Goal: Communication & Community: Answer question/provide support

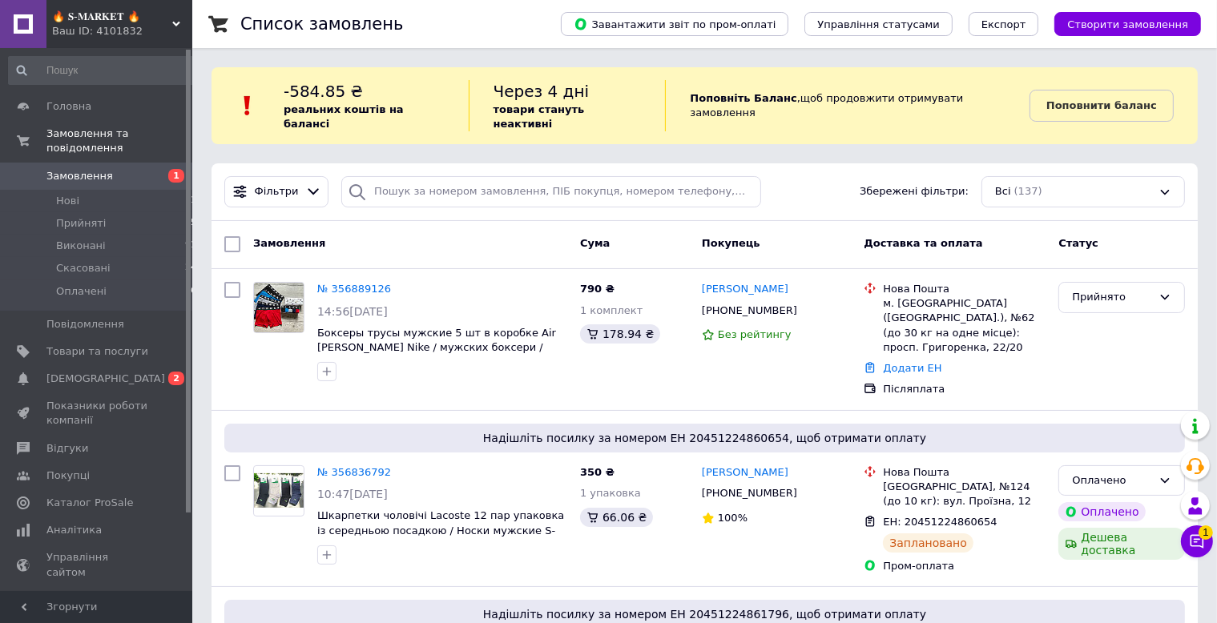
click at [137, 3] on div "🔥 𝐒-𝐌𝐀𝐑𝐊𝐄𝐓 🔥 Ваш ID: 4101832" at bounding box center [119, 24] width 146 height 48
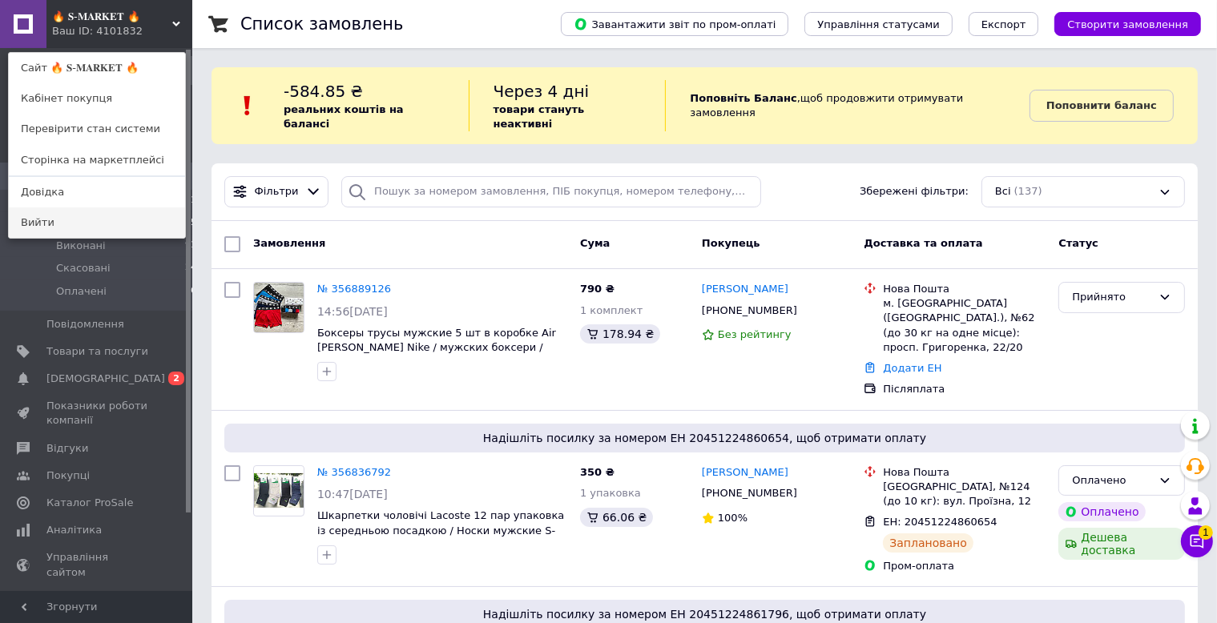
click at [99, 221] on link "Вийти" at bounding box center [97, 222] width 176 height 30
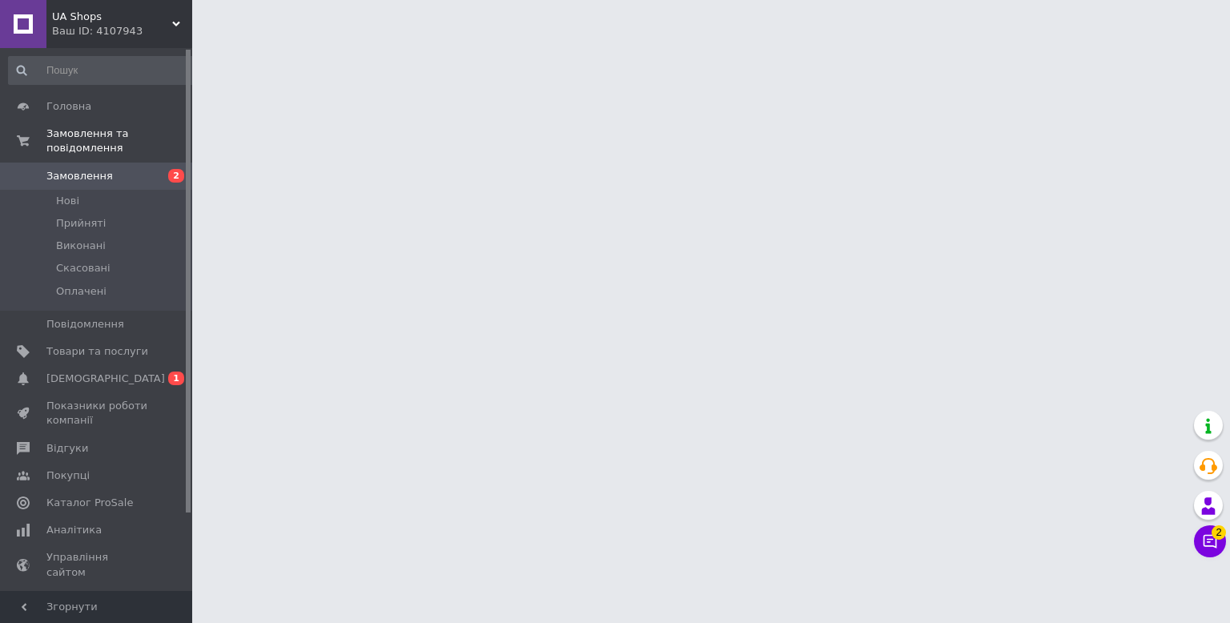
click at [1210, 547] on icon at bounding box center [1210, 541] width 16 height 16
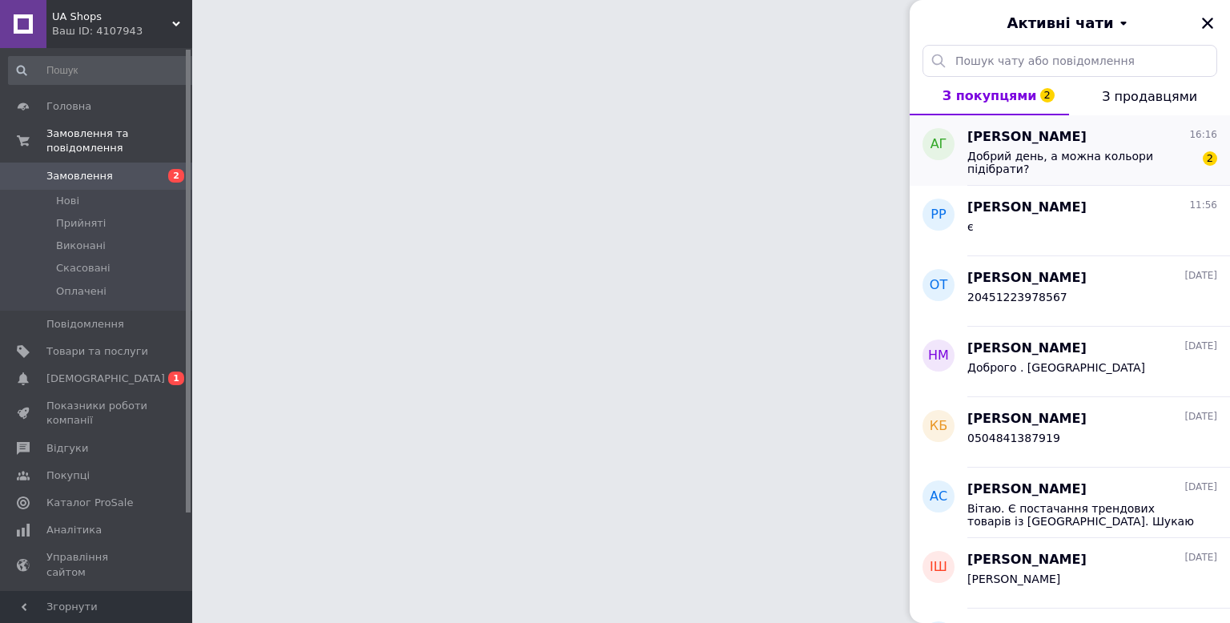
click at [1157, 149] on div "Добрий день, а можна кольори підібрати? 2" at bounding box center [1093, 161] width 250 height 29
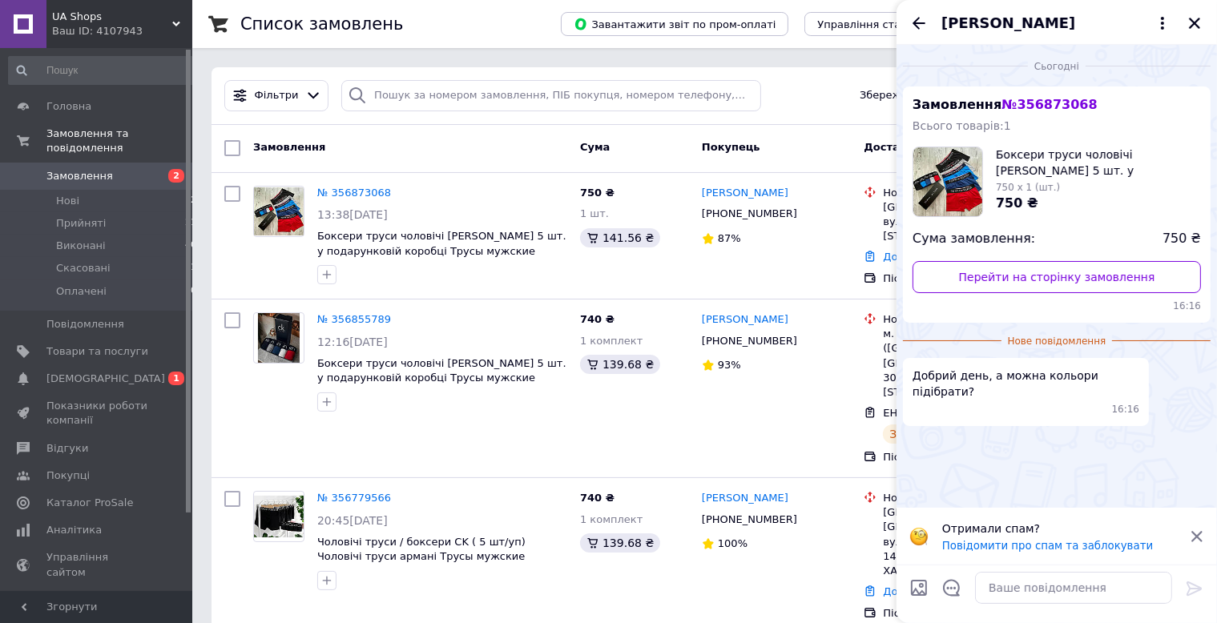
click at [920, 367] on div "Добрий день, а можна кольори підібрати? 16:16" at bounding box center [1026, 392] width 246 height 68
copy span "Добрий"
click at [1006, 587] on textarea at bounding box center [1073, 588] width 197 height 32
paste textarea "Добрий"
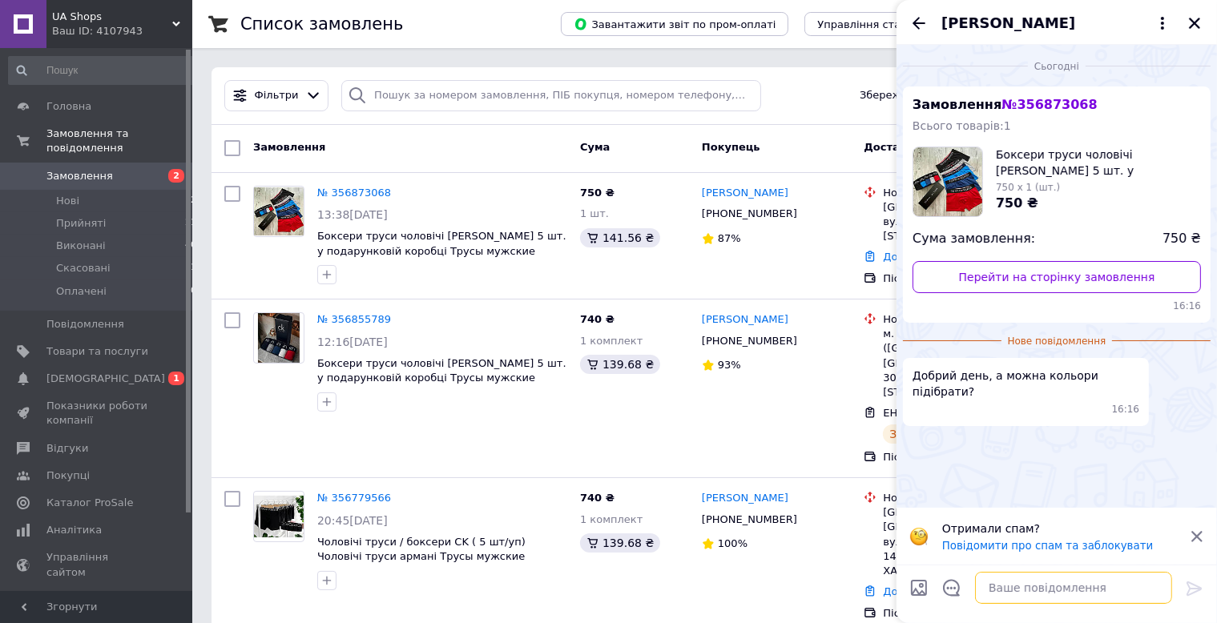
type textarea "Добрий"
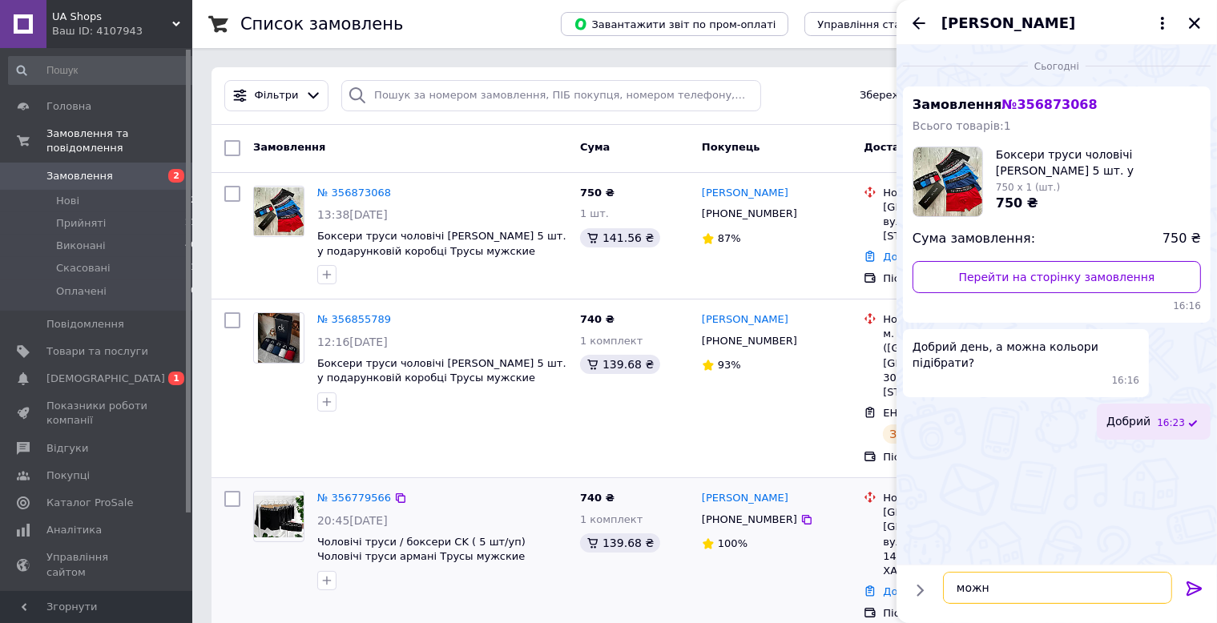
type textarea "можна"
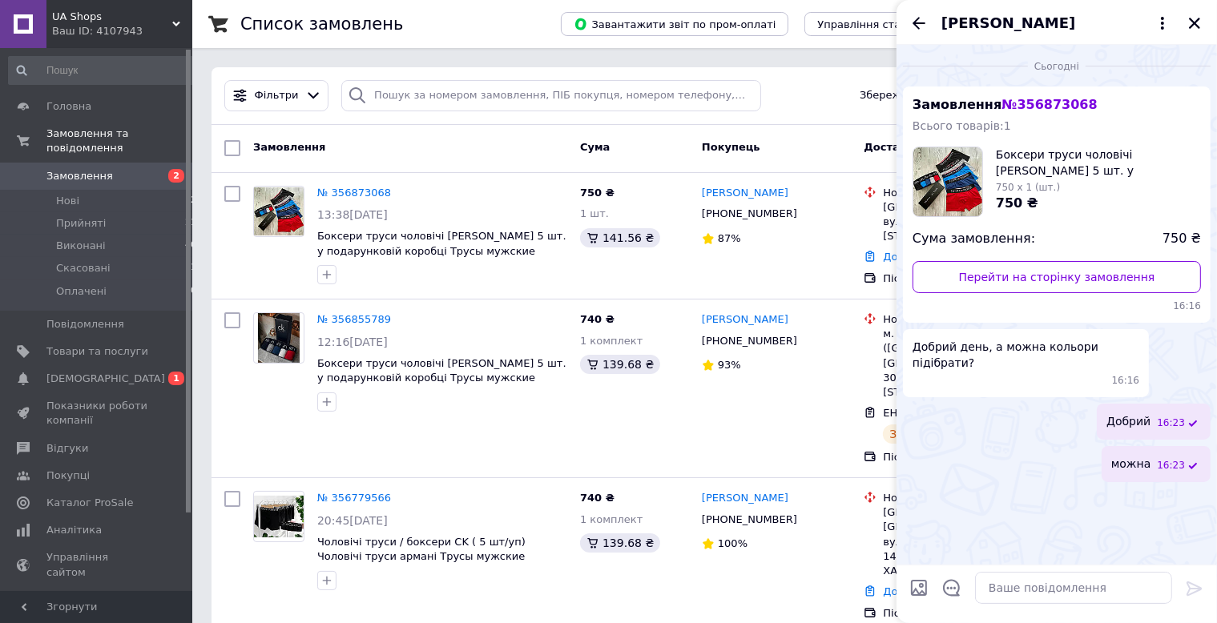
click at [1186, 33] on div at bounding box center [1194, 23] width 19 height 19
click at [1194, 26] on icon "Закрити" at bounding box center [1194, 23] width 14 height 14
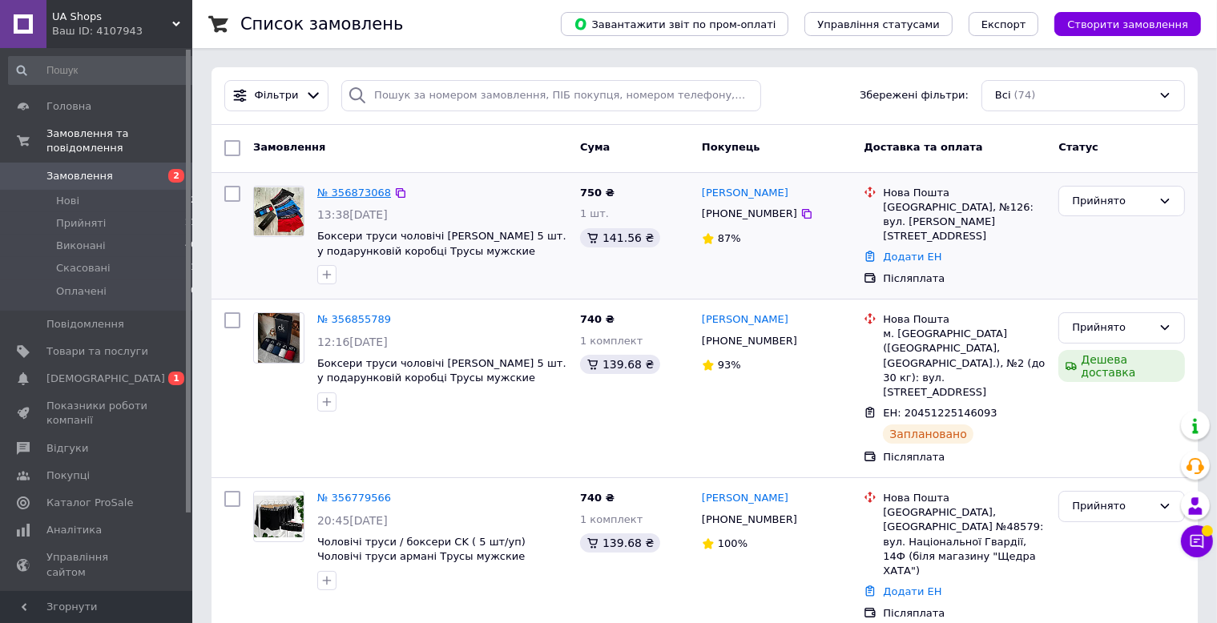
click at [364, 188] on link "№ 356873068" at bounding box center [354, 193] width 74 height 12
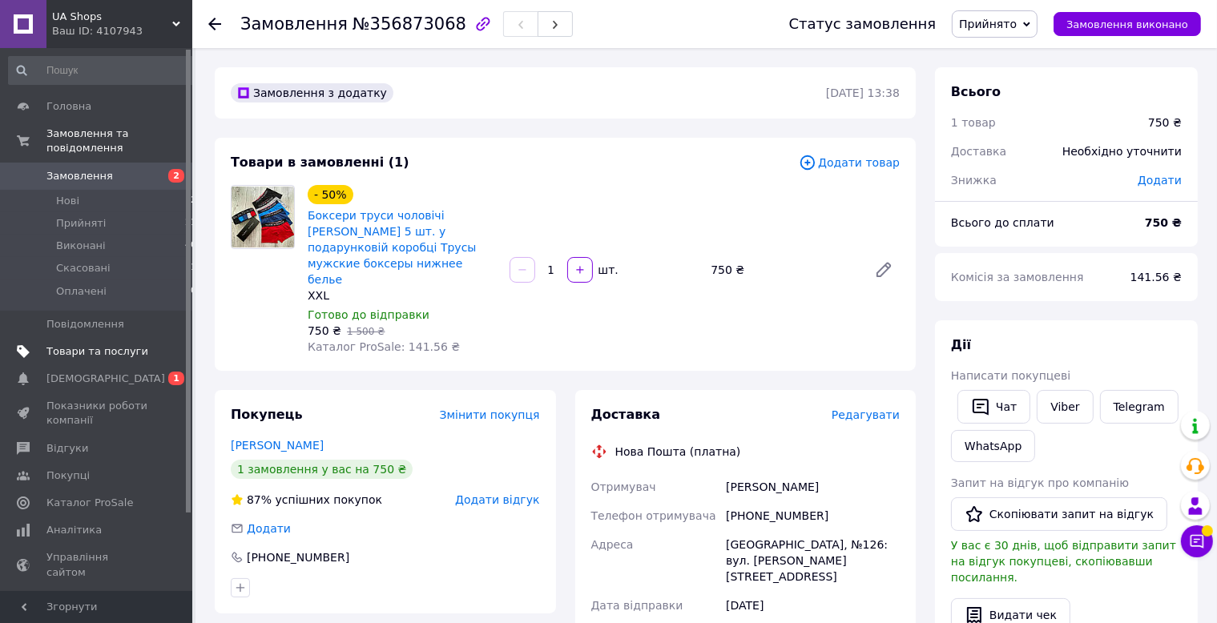
click at [117, 350] on link "Товари та послуги" at bounding box center [103, 351] width 206 height 27
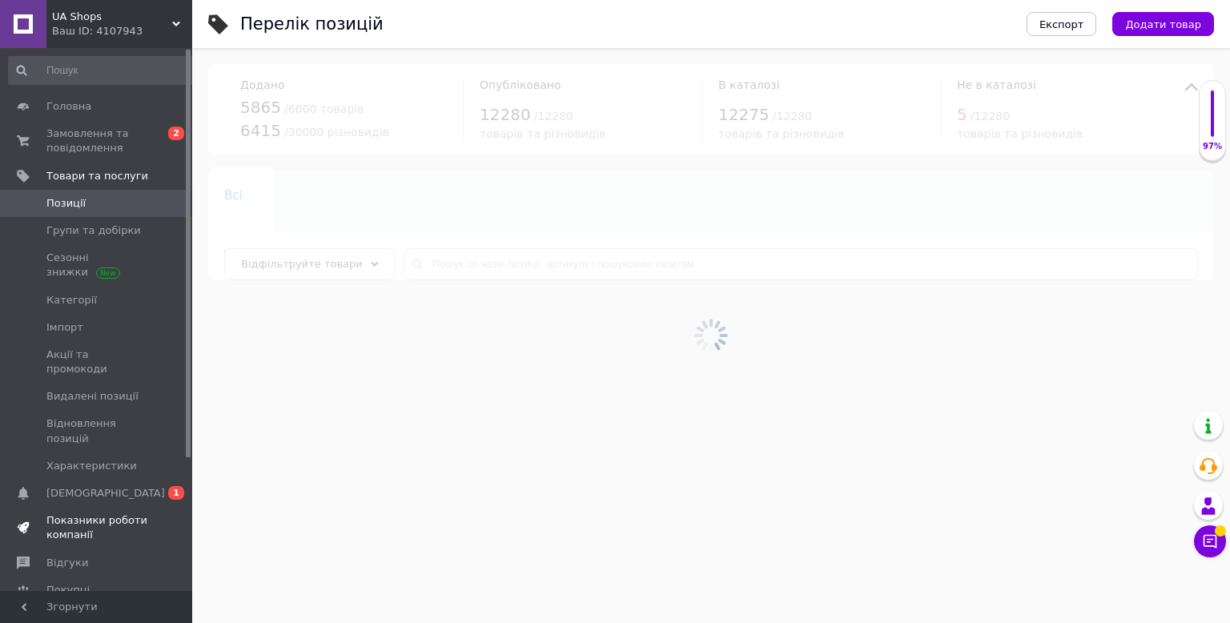
click at [91, 513] on span "Показники роботи компанії" at bounding box center [97, 527] width 102 height 29
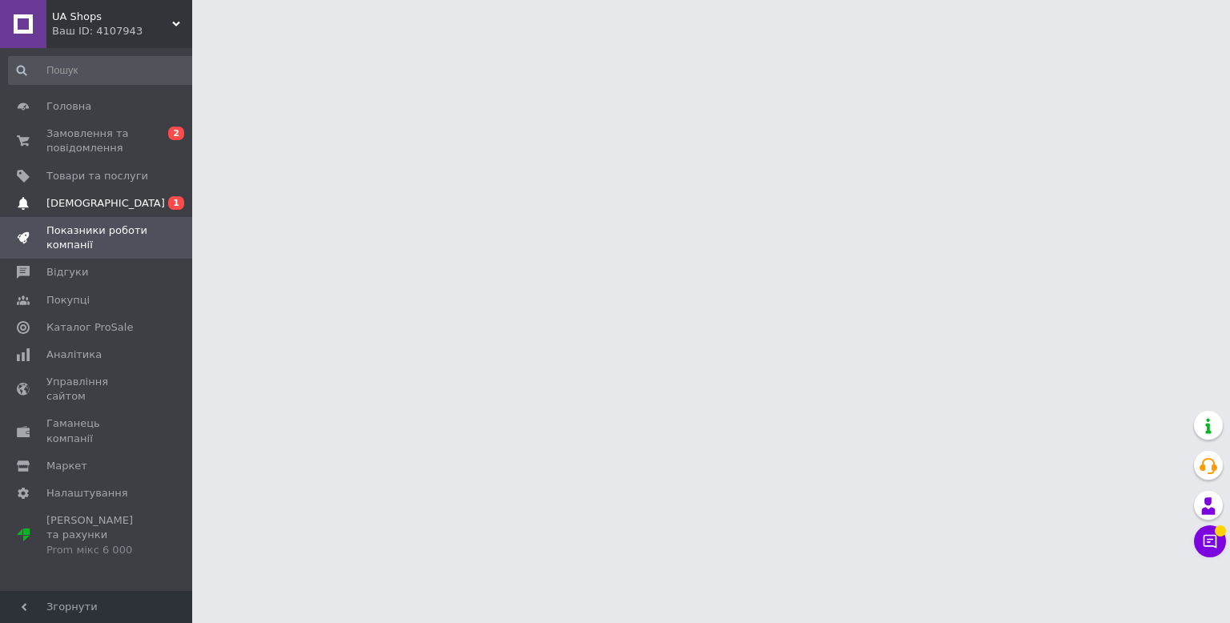
click at [126, 212] on link "Сповіщення 0 1" at bounding box center [103, 203] width 206 height 27
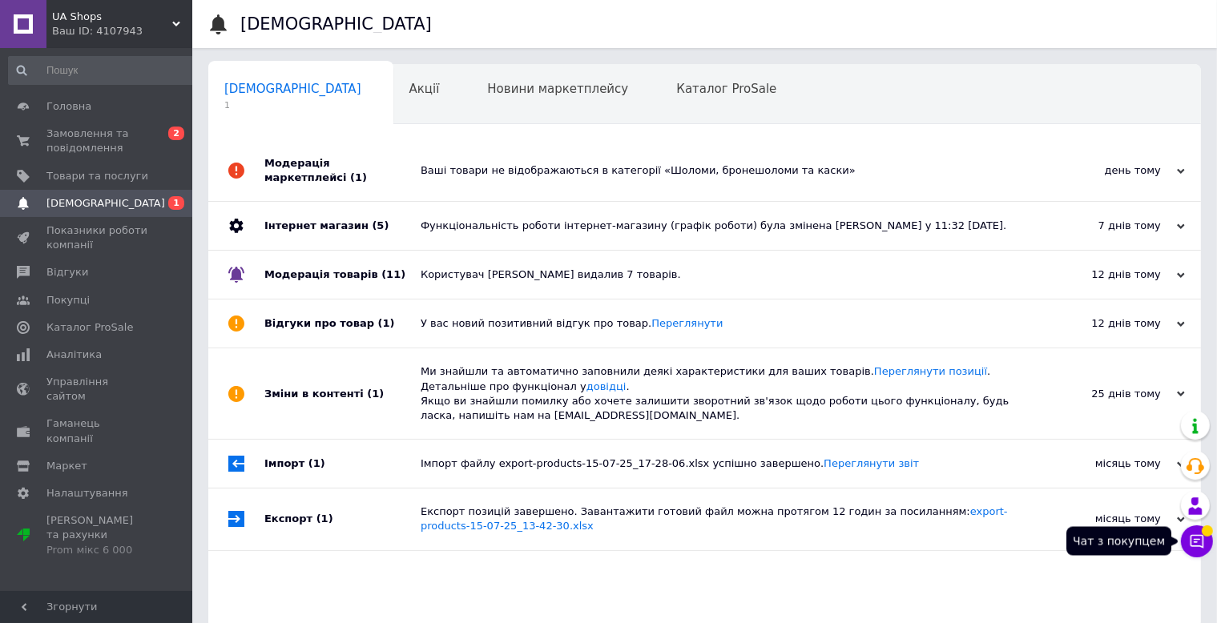
click at [1196, 539] on icon at bounding box center [1197, 542] width 14 height 14
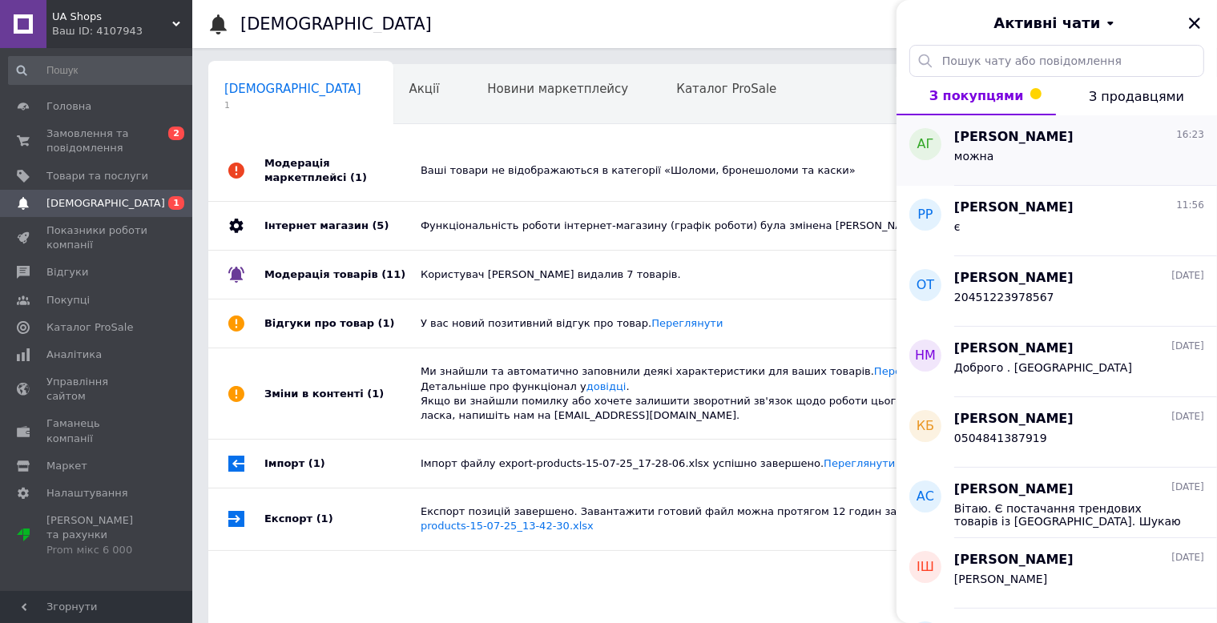
click at [1140, 150] on div "можна" at bounding box center [1079, 160] width 250 height 26
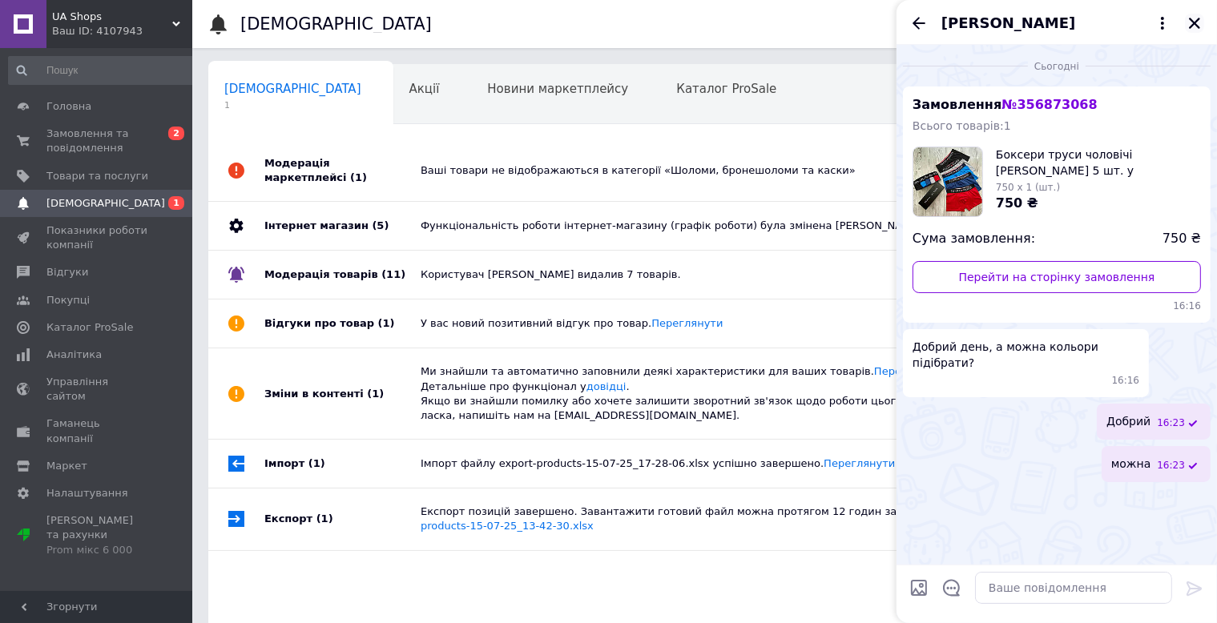
click at [1192, 18] on icon "Закрити" at bounding box center [1194, 23] width 14 height 14
